Goal: Transaction & Acquisition: Download file/media

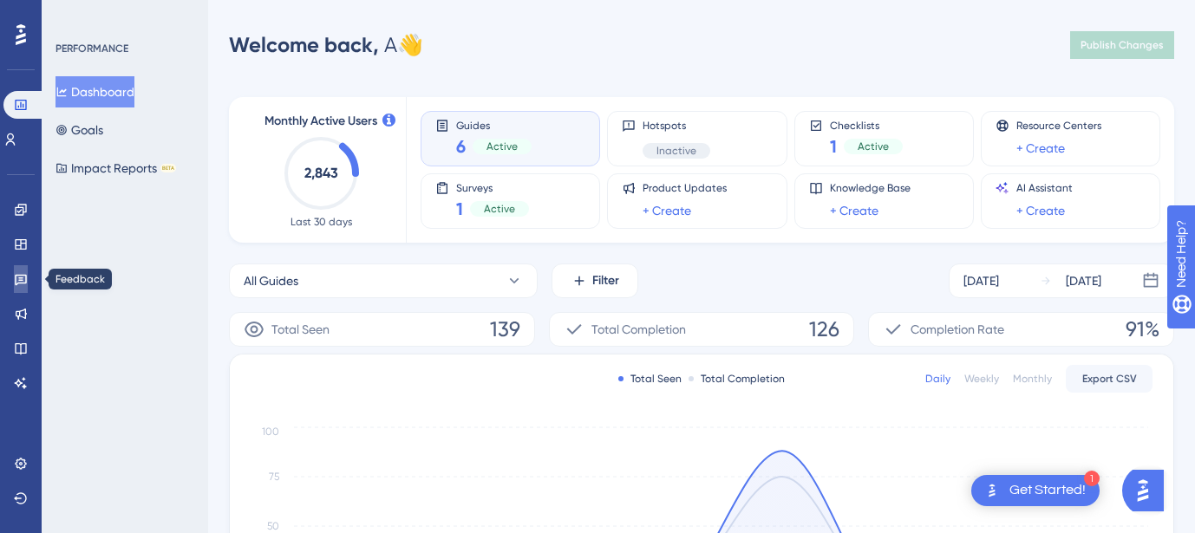
click at [21, 280] on icon at bounding box center [21, 280] width 12 height 11
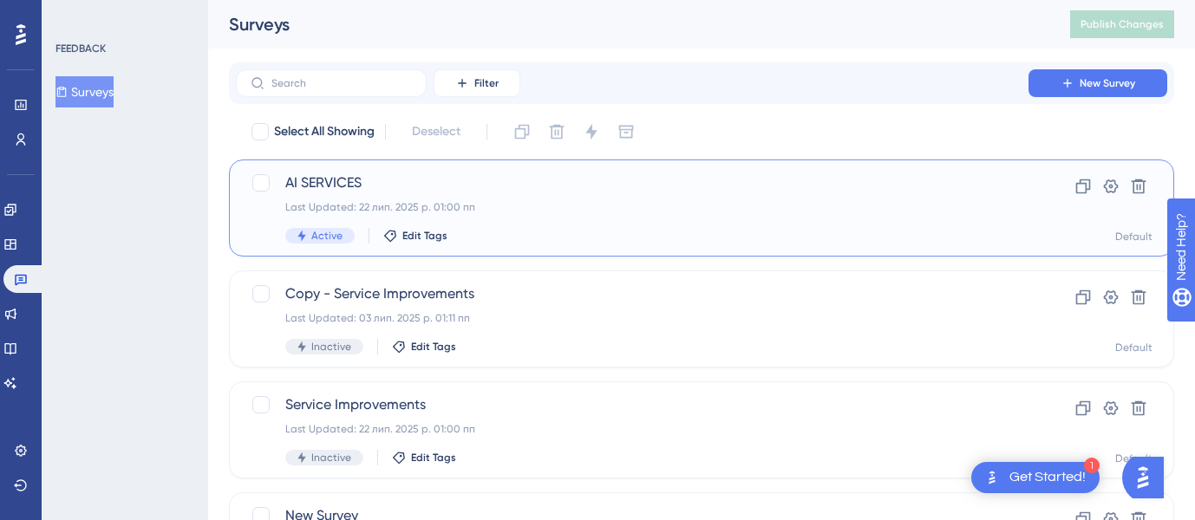
click at [662, 222] on div "AI SERVICES Last Updated: 22 лип. 2025 р. 01:00 пп Active Edit Tags" at bounding box center [632, 208] width 694 height 71
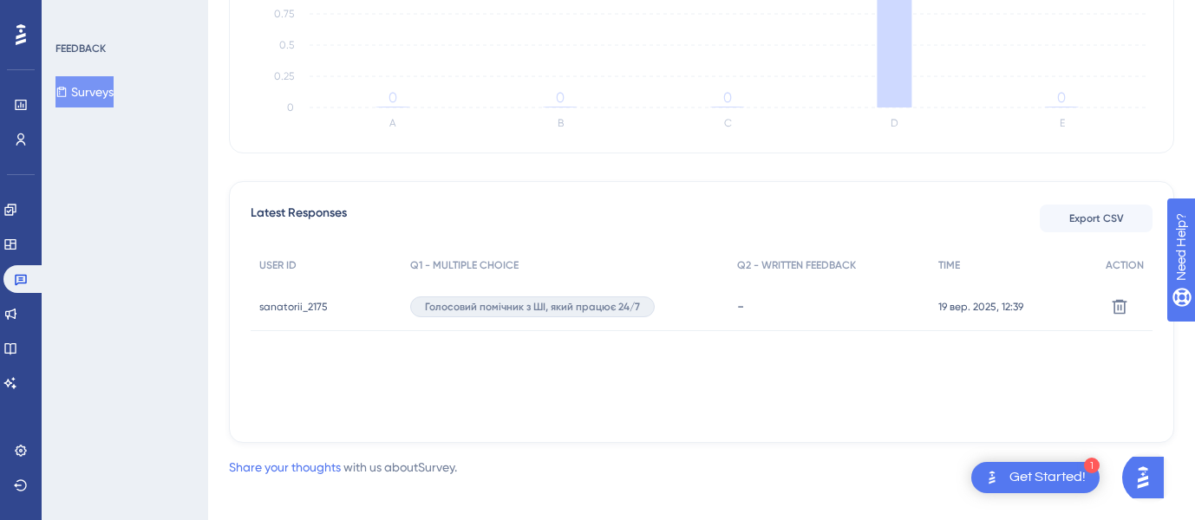
scroll to position [432, 0]
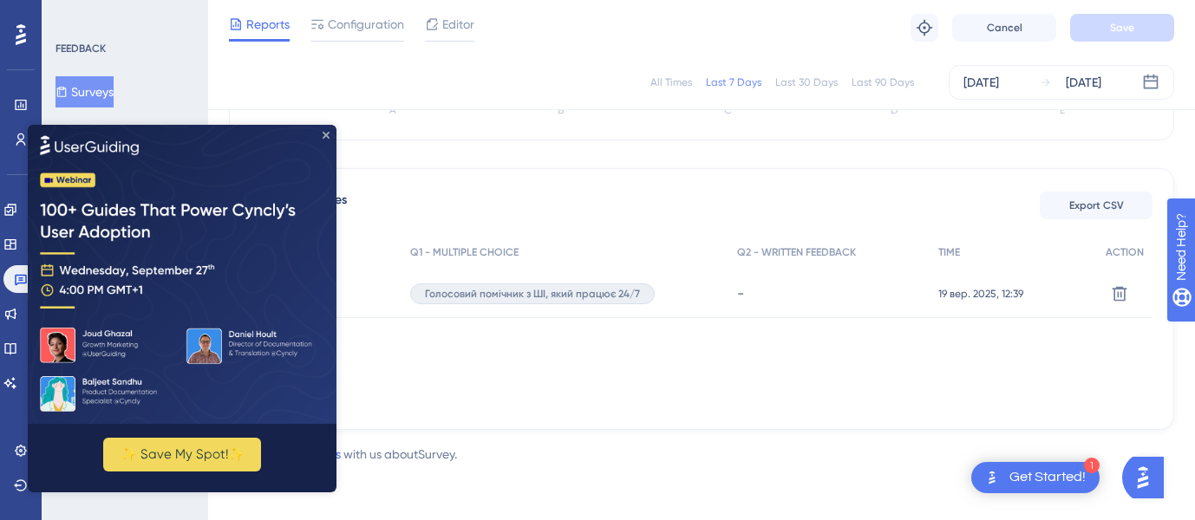
drag, startPoint x: 328, startPoint y: 135, endPoint x: 356, endPoint y: 261, distance: 129.0
click at [328, 135] on icon "Close Preview" at bounding box center [326, 134] width 7 height 7
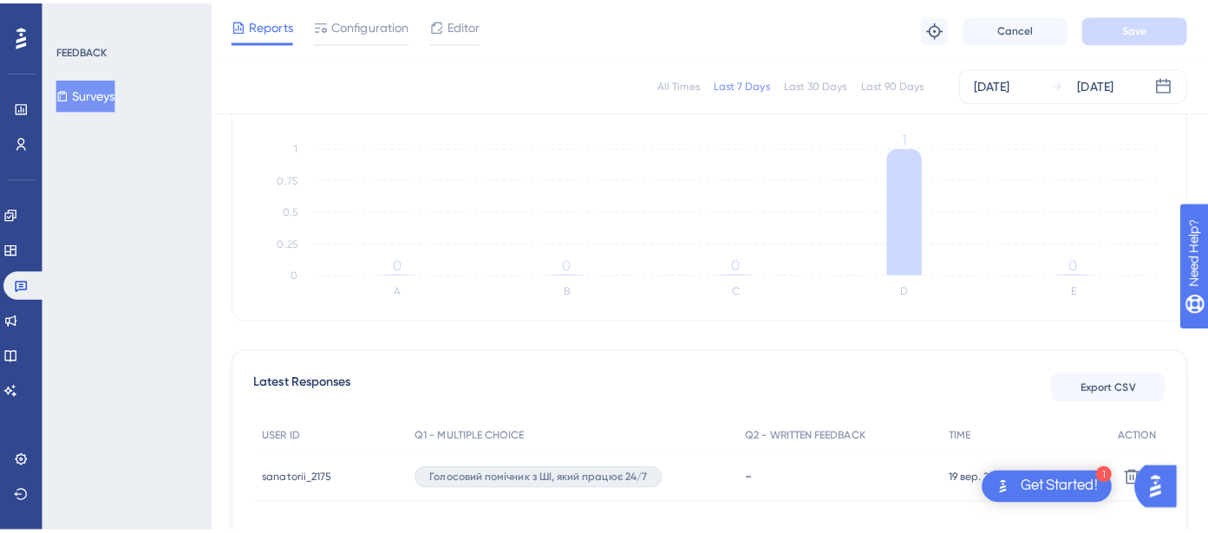
scroll to position [258, 0]
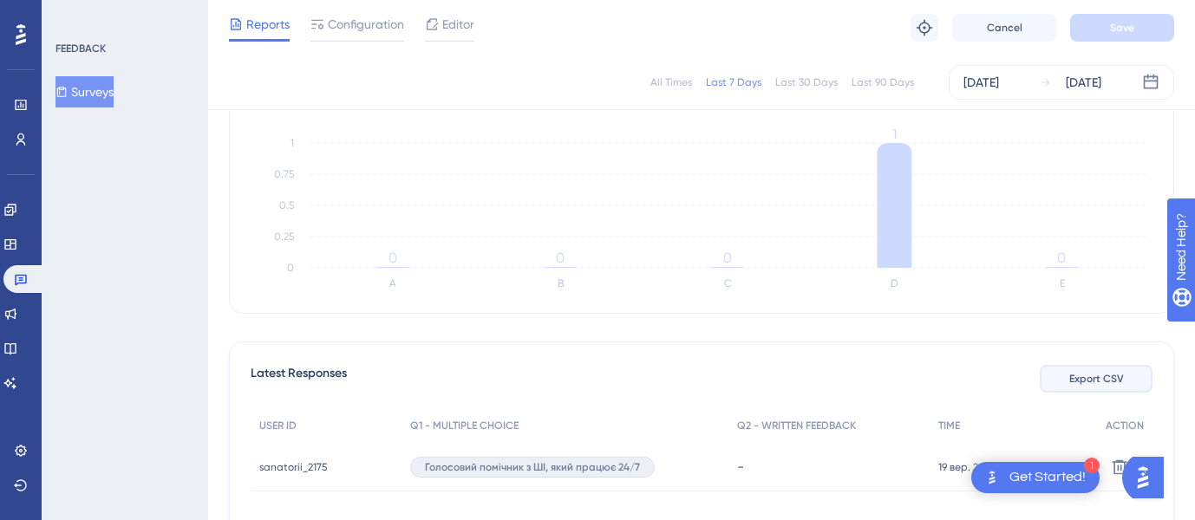
click at [1111, 387] on button "Export CSV" at bounding box center [1096, 379] width 113 height 28
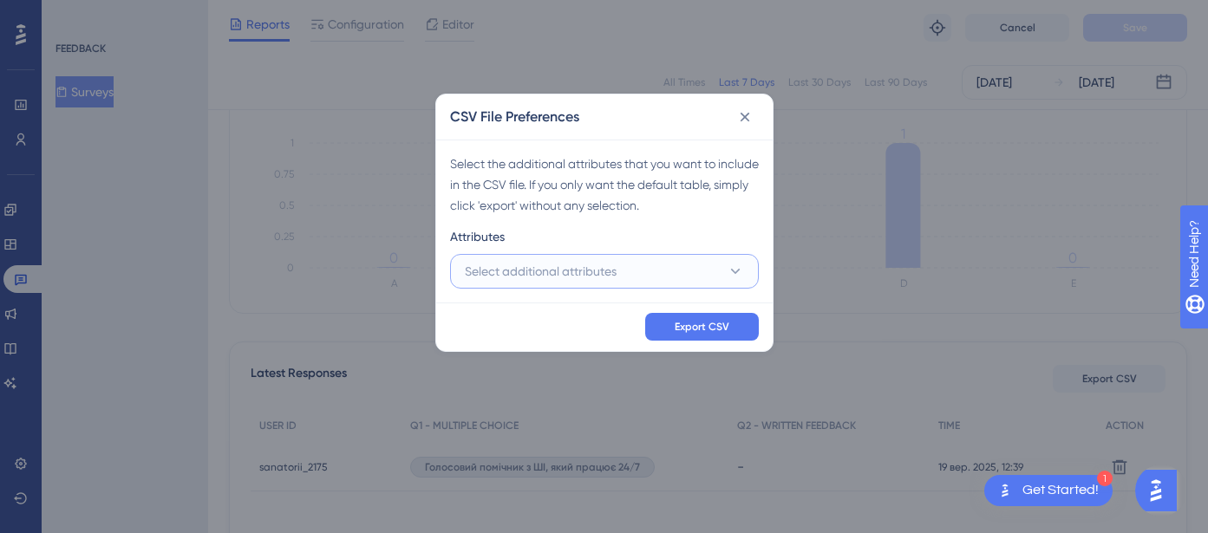
click at [661, 271] on button "Select additional attributes" at bounding box center [604, 271] width 309 height 35
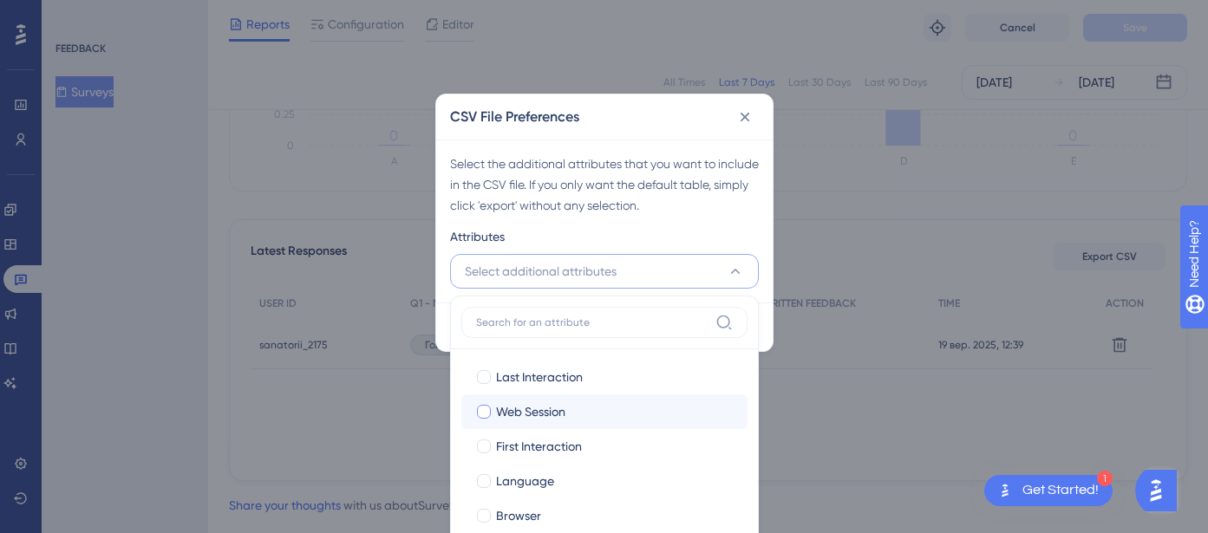
scroll to position [173, 0]
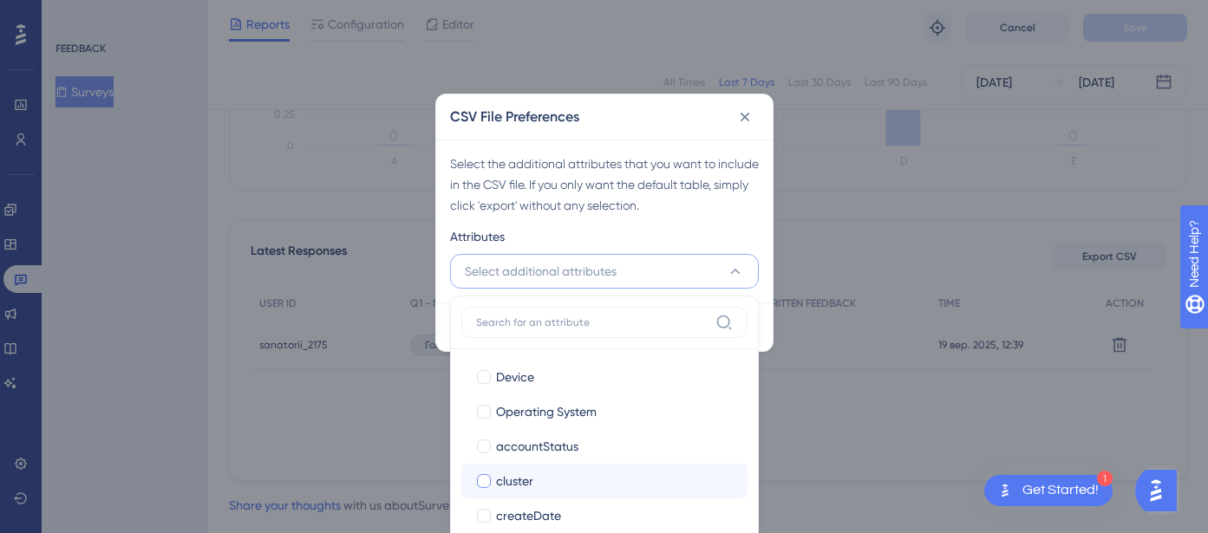
click at [486, 479] on div at bounding box center [484, 481] width 14 height 14
checkbox input "true"
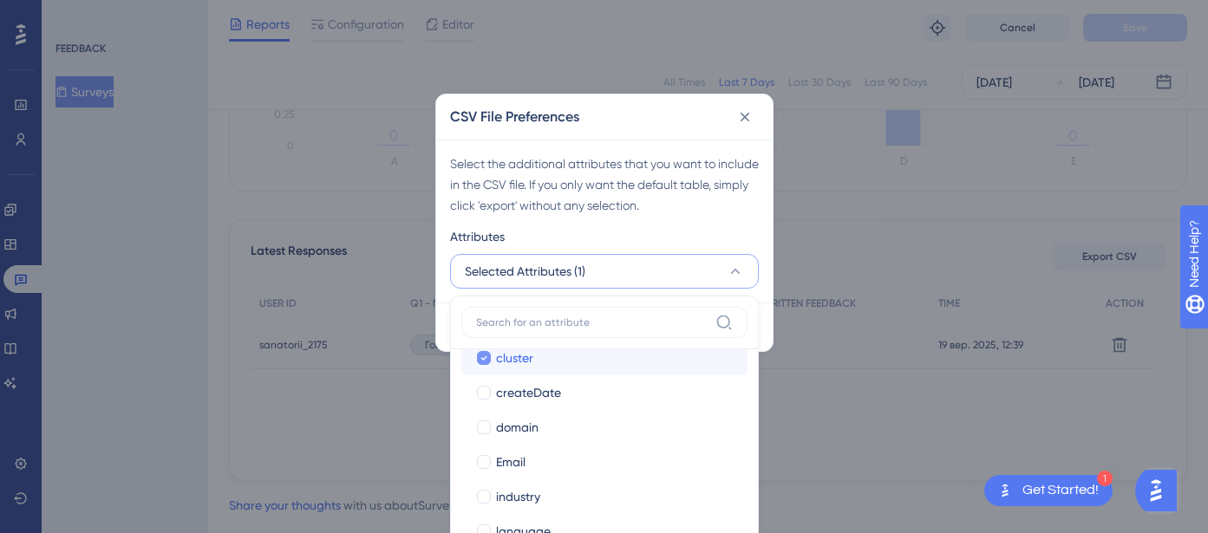
scroll to position [260, 0]
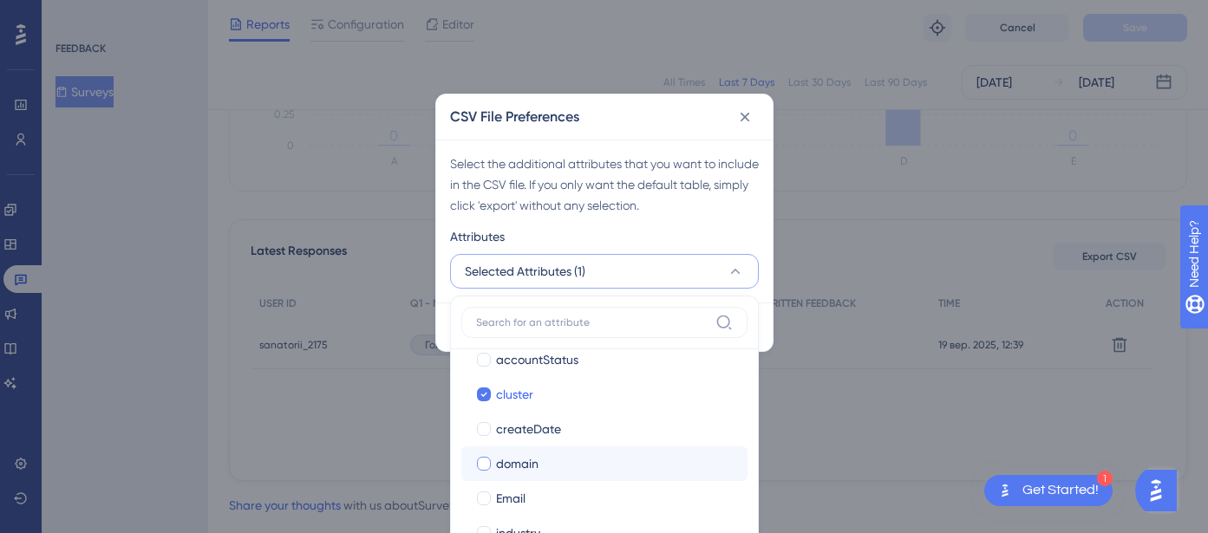
click at [487, 462] on div at bounding box center [484, 464] width 14 height 14
checkbox input "true"
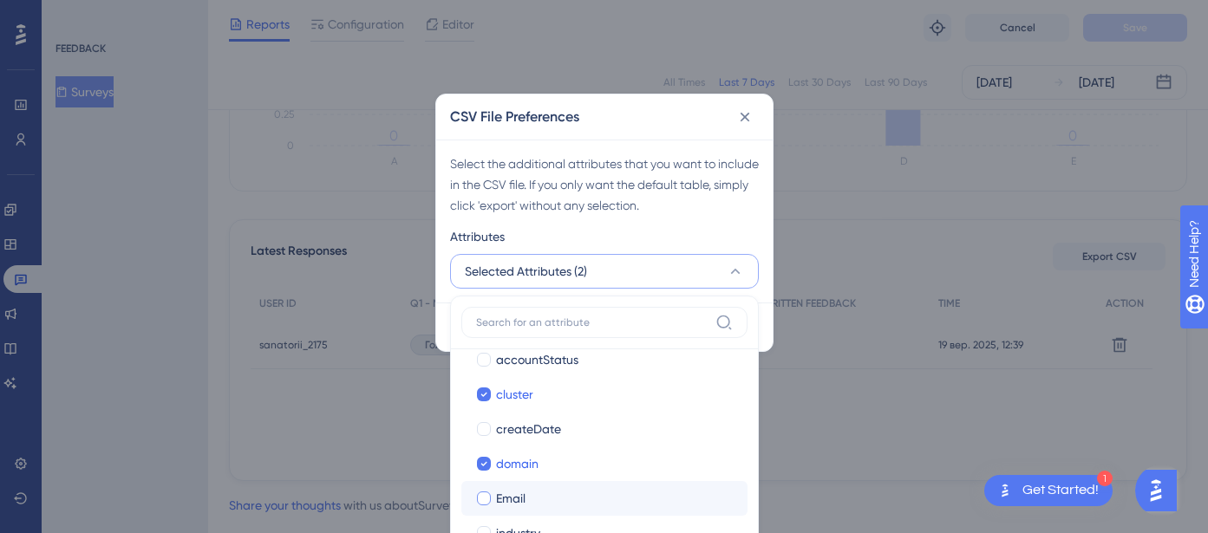
click at [487, 498] on div at bounding box center [484, 499] width 14 height 14
checkbox input "true"
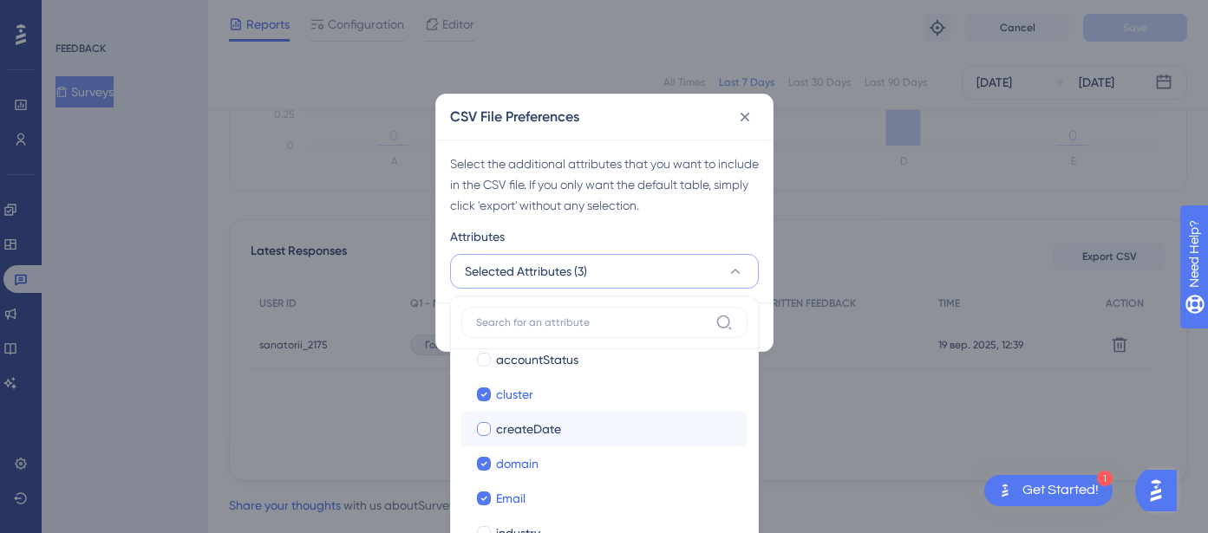
scroll to position [347, 0]
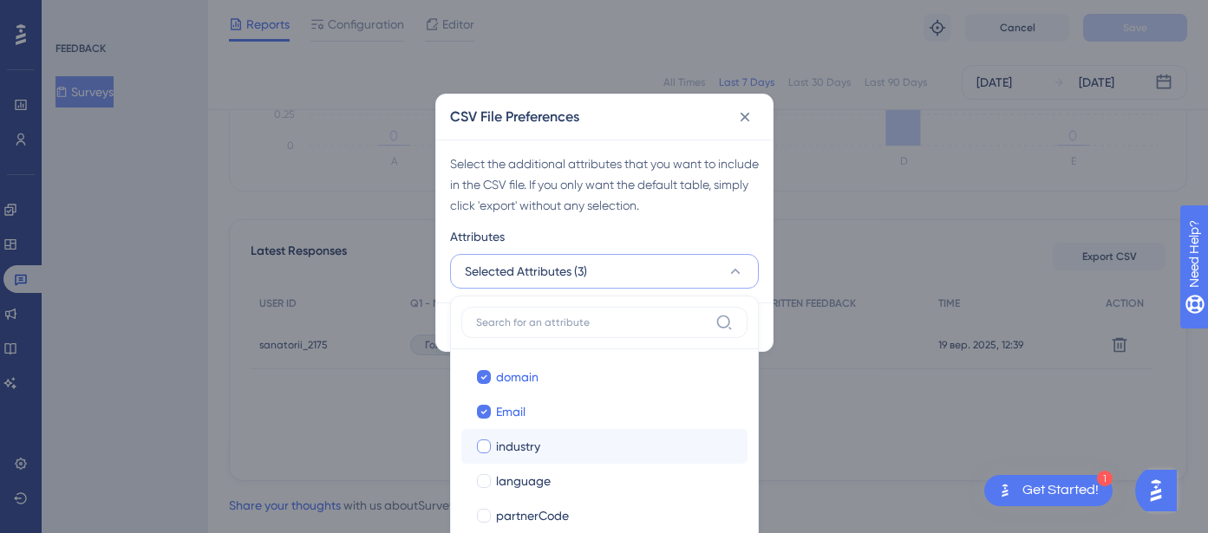
click at [476, 444] on div at bounding box center [483, 446] width 17 height 17
checkbox input "true"
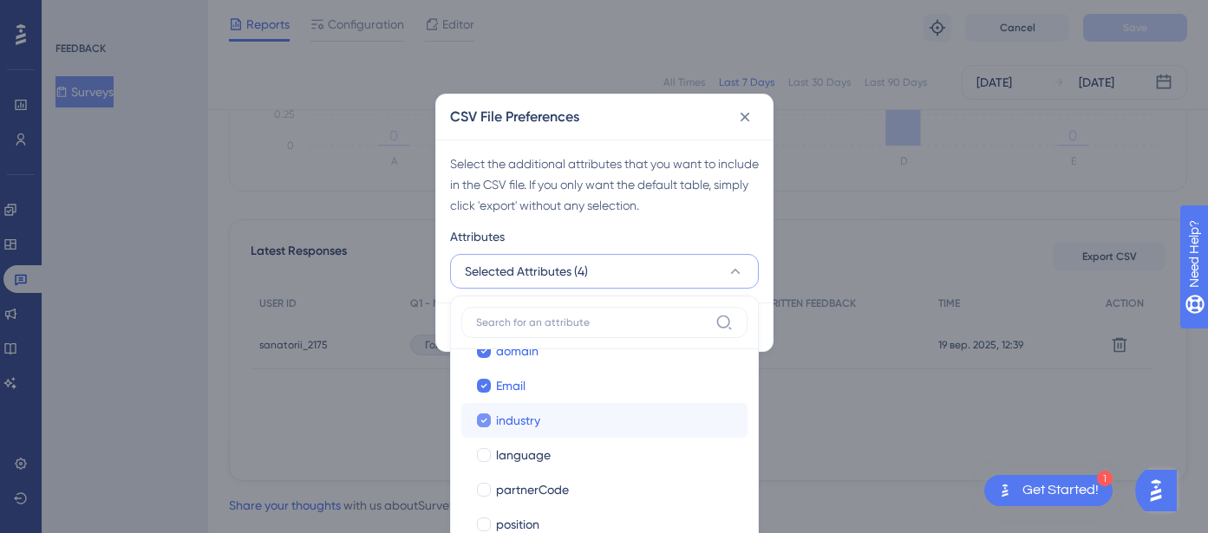
scroll to position [396, 0]
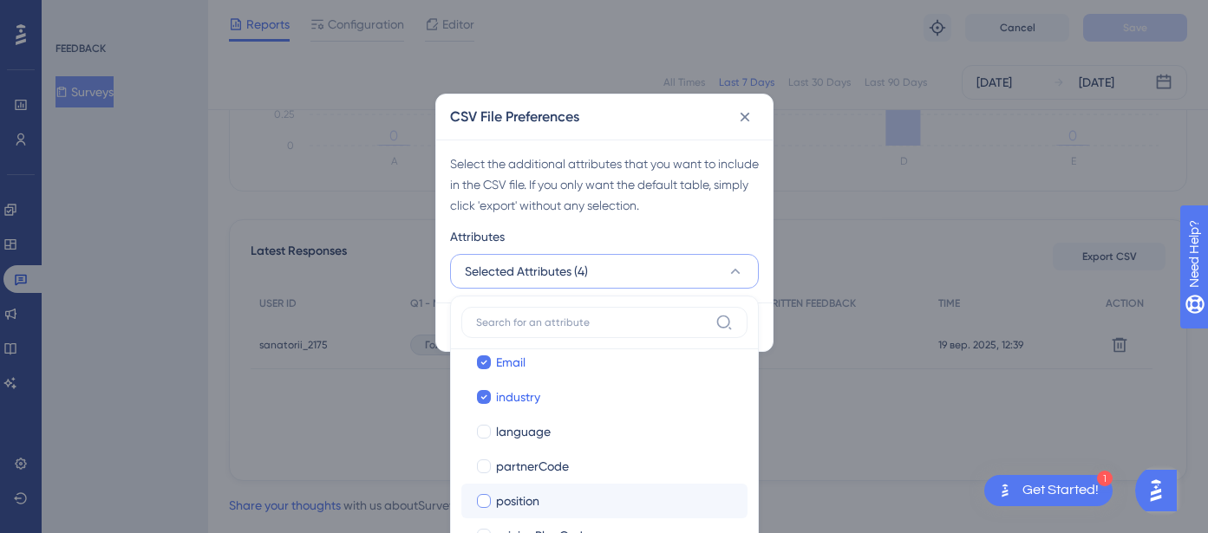
click at [490, 498] on div at bounding box center [483, 501] width 17 height 17
checkbox input "true"
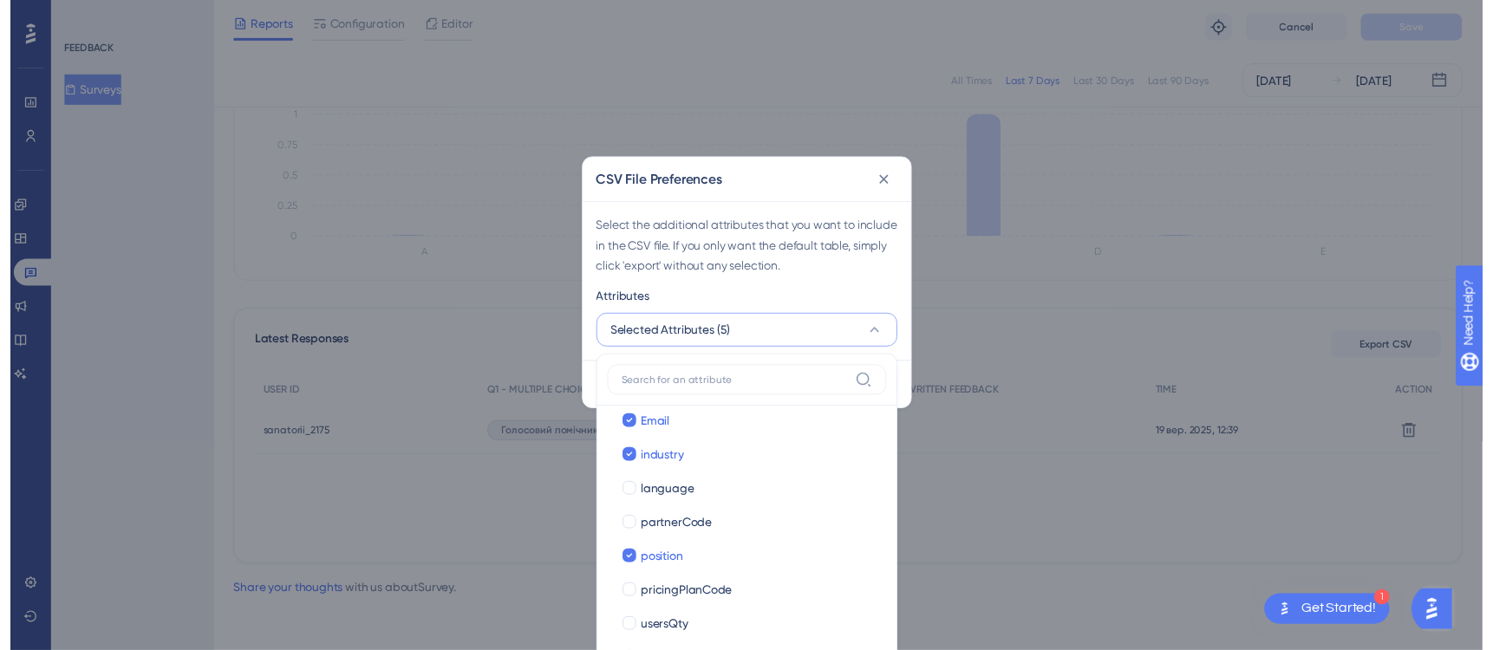
scroll to position [395, 0]
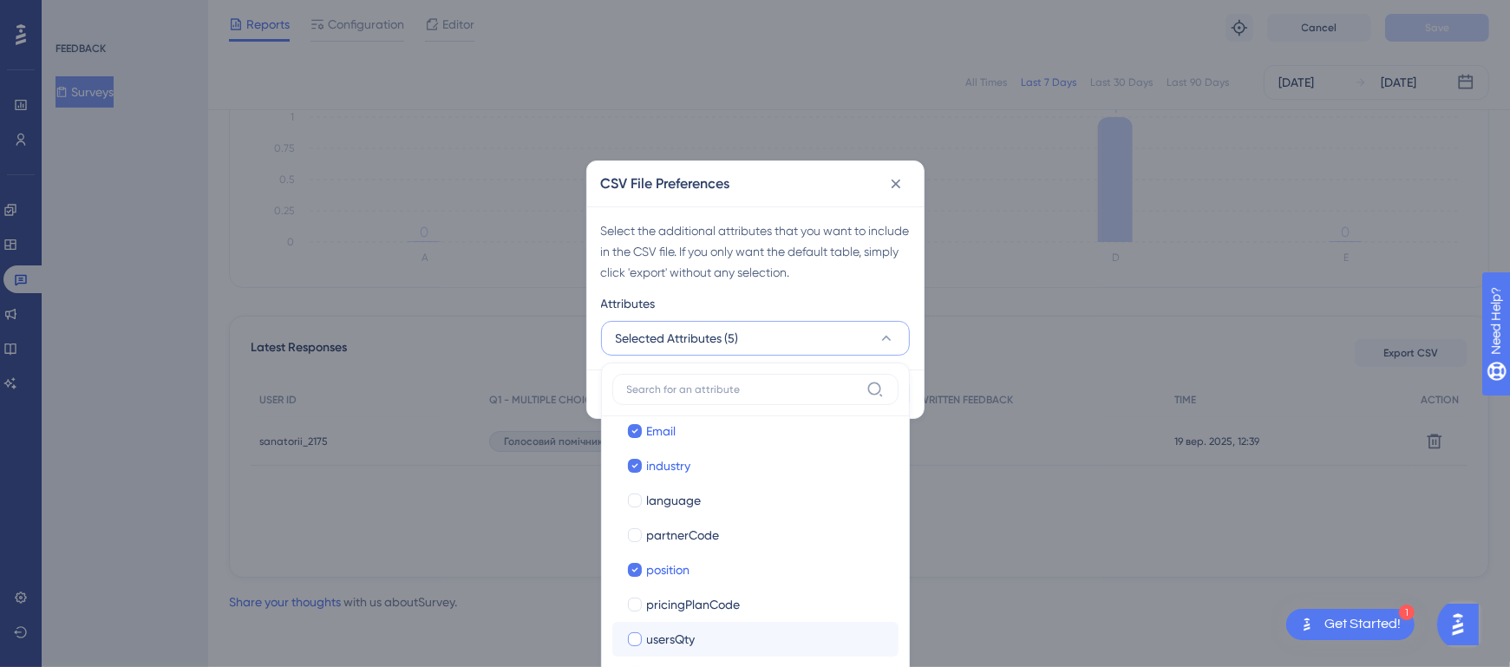
click at [632, 533] on div at bounding box center [635, 639] width 14 height 14
checkbox input "true"
click at [881, 282] on div "Select the additional attributes that you want to include in the CSV file. If y…" at bounding box center [755, 287] width 337 height 163
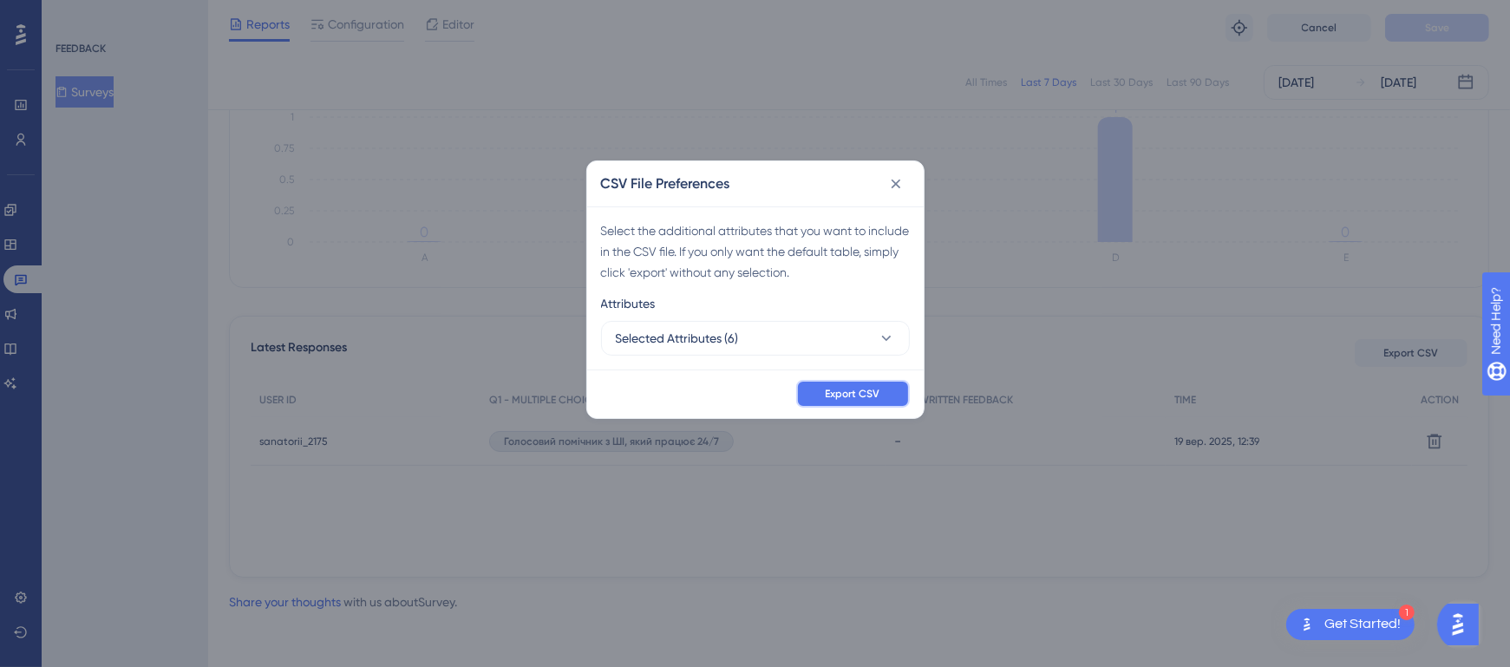
click at [873, 400] on button "Export CSV" at bounding box center [853, 394] width 114 height 28
